Goal: Information Seeking & Learning: Find contact information

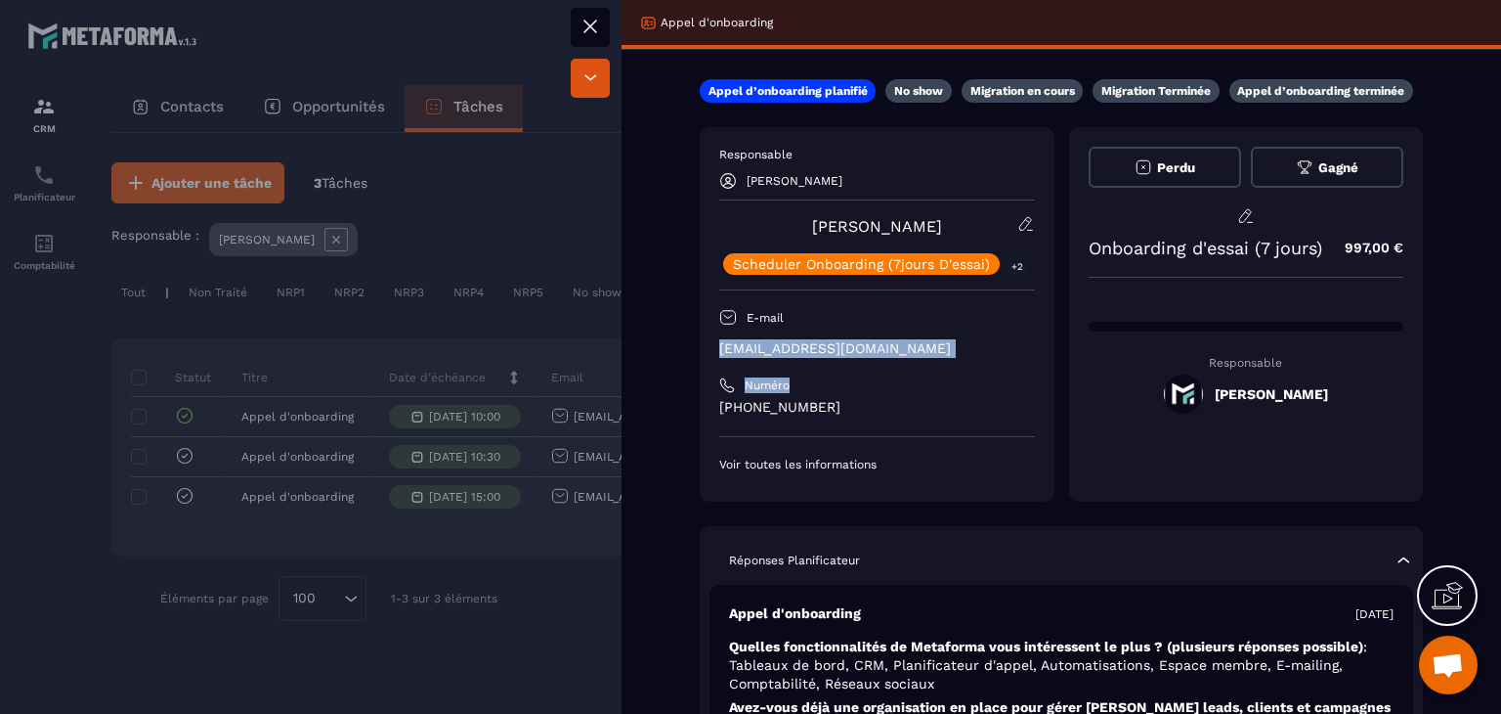
drag, startPoint x: 919, startPoint y: 365, endPoint x: 710, endPoint y: 352, distance: 209.6
click at [710, 352] on div "Responsable [PERSON_NAME] [PERSON_NAME] Scheduler Onboarding (7jours D'essai) +…" at bounding box center [877, 314] width 355 height 374
click at [816, 381] on div "Numéro" at bounding box center [877, 385] width 316 height 16
drag, startPoint x: 938, startPoint y: 348, endPoint x: 714, endPoint y: 354, distance: 224.9
click at [714, 354] on div "Responsable [PERSON_NAME] [PERSON_NAME] Scheduler Onboarding (7jours D'essai) +…" at bounding box center [877, 314] width 355 height 374
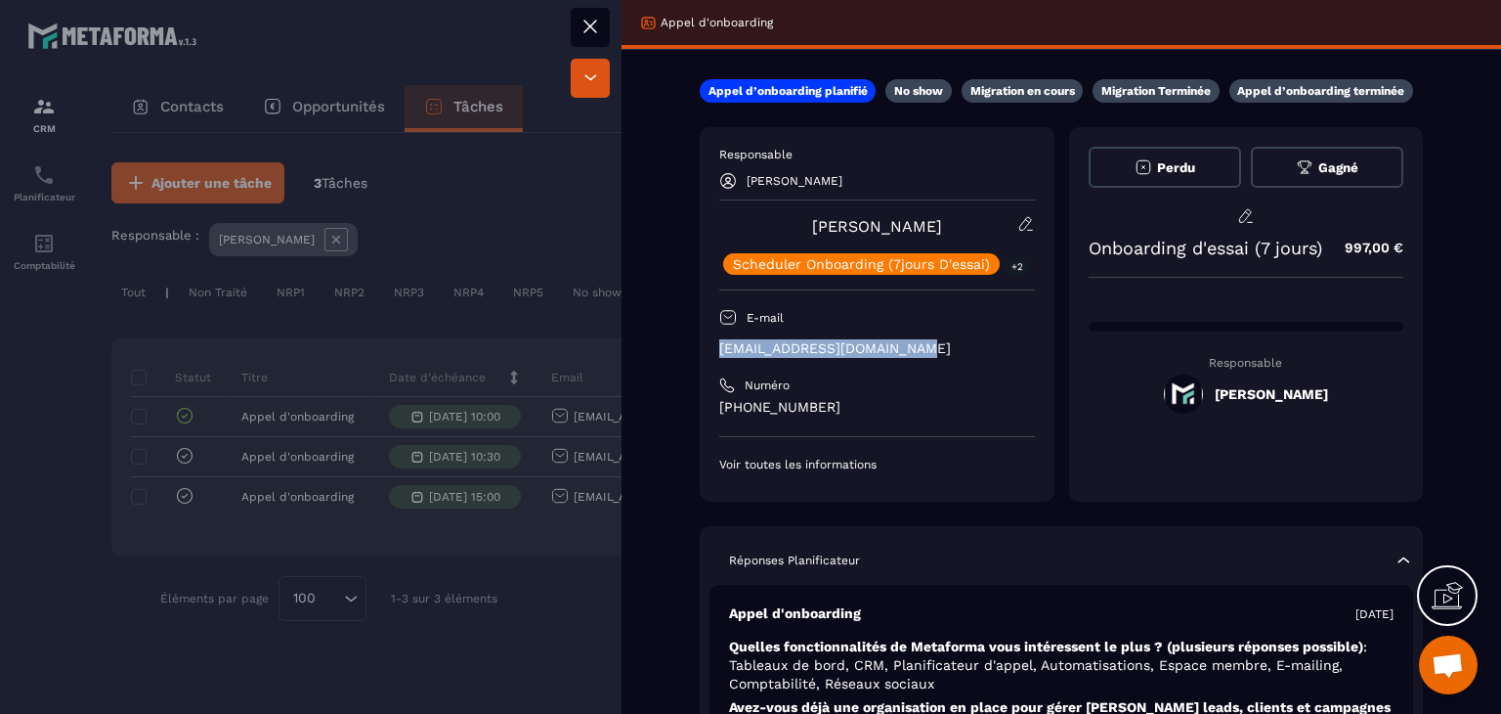
copy p "[EMAIL_ADDRESS][DOMAIN_NAME]"
drag, startPoint x: 945, startPoint y: 222, endPoint x: 816, endPoint y: 236, distance: 129.7
click at [816, 236] on div "[PERSON_NAME] Scheduler Onboarding (7jours D'essai) +2" at bounding box center [877, 245] width 316 height 60
copy link "[PERSON_NAME]"
click at [566, 28] on div at bounding box center [750, 357] width 1501 height 714
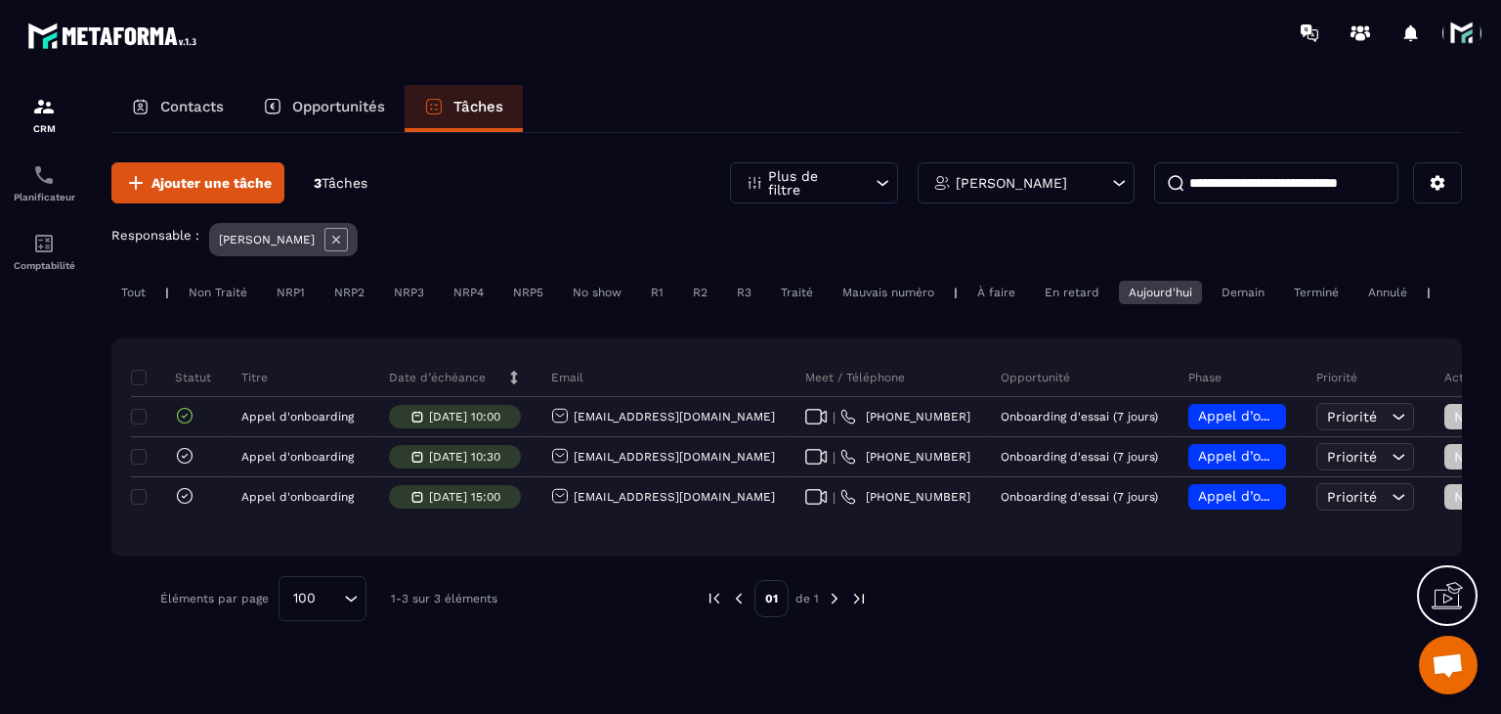
click at [584, 26] on div at bounding box center [866, 32] width 1272 height 65
click at [1458, 48] on span at bounding box center [1462, 33] width 39 height 39
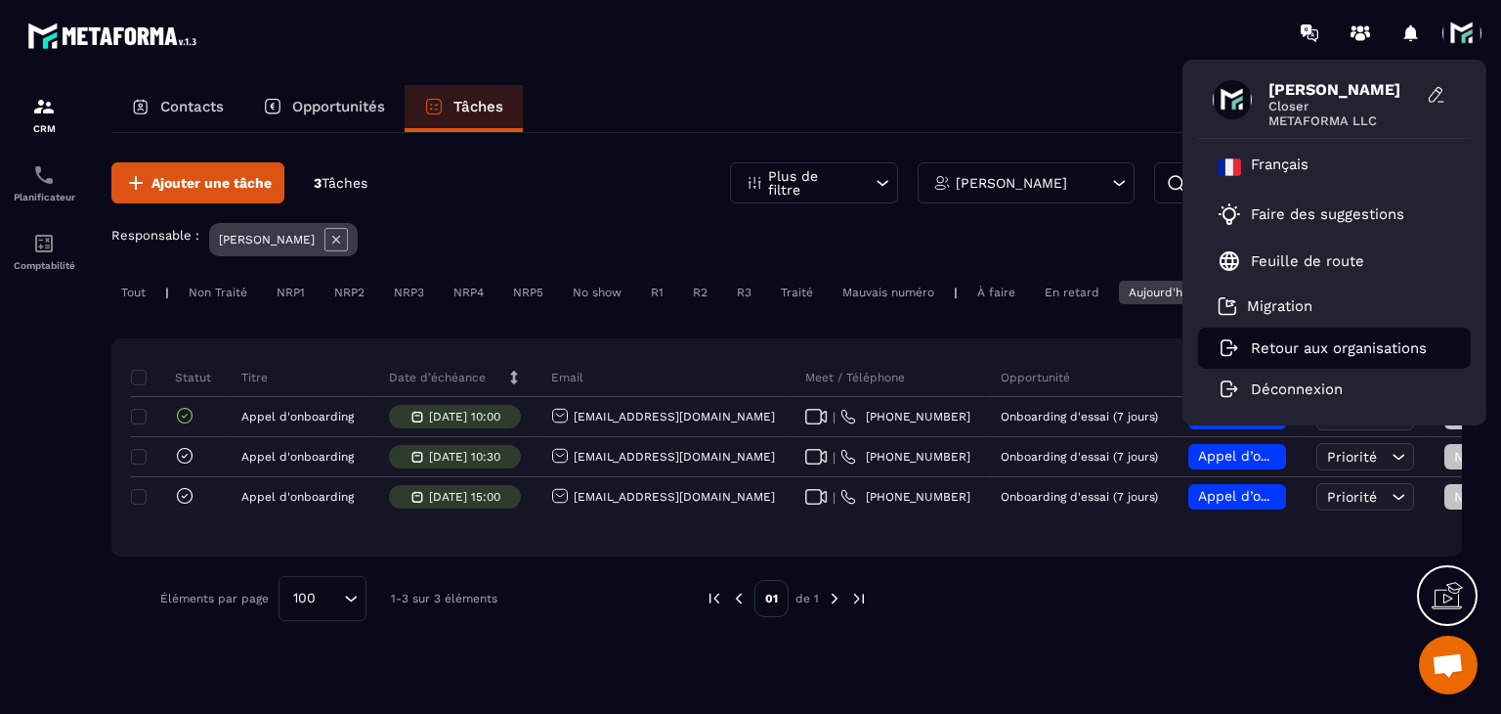
click at [1328, 342] on p "Retour aux organisations" at bounding box center [1339, 348] width 176 height 18
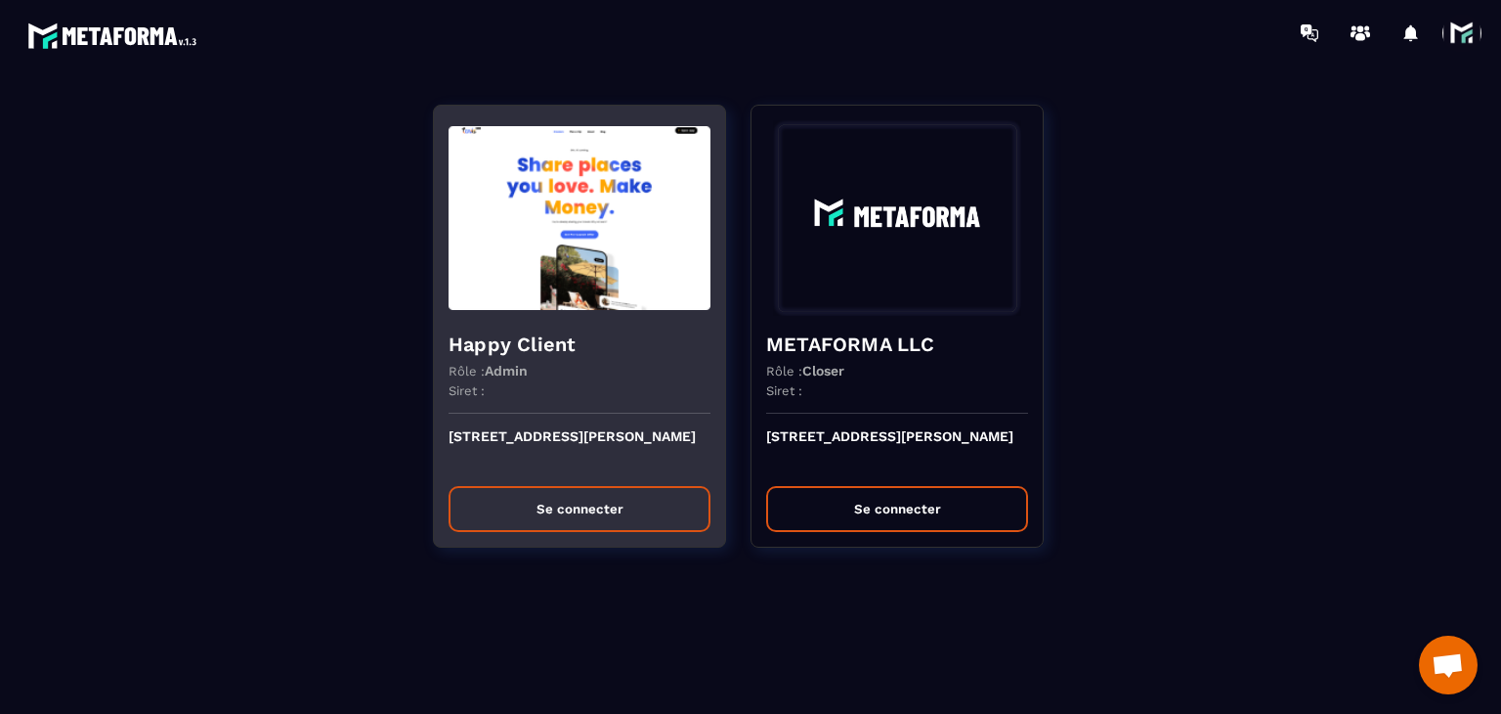
click at [580, 510] on button "Se connecter" at bounding box center [580, 509] width 262 height 46
